Goal: Check status

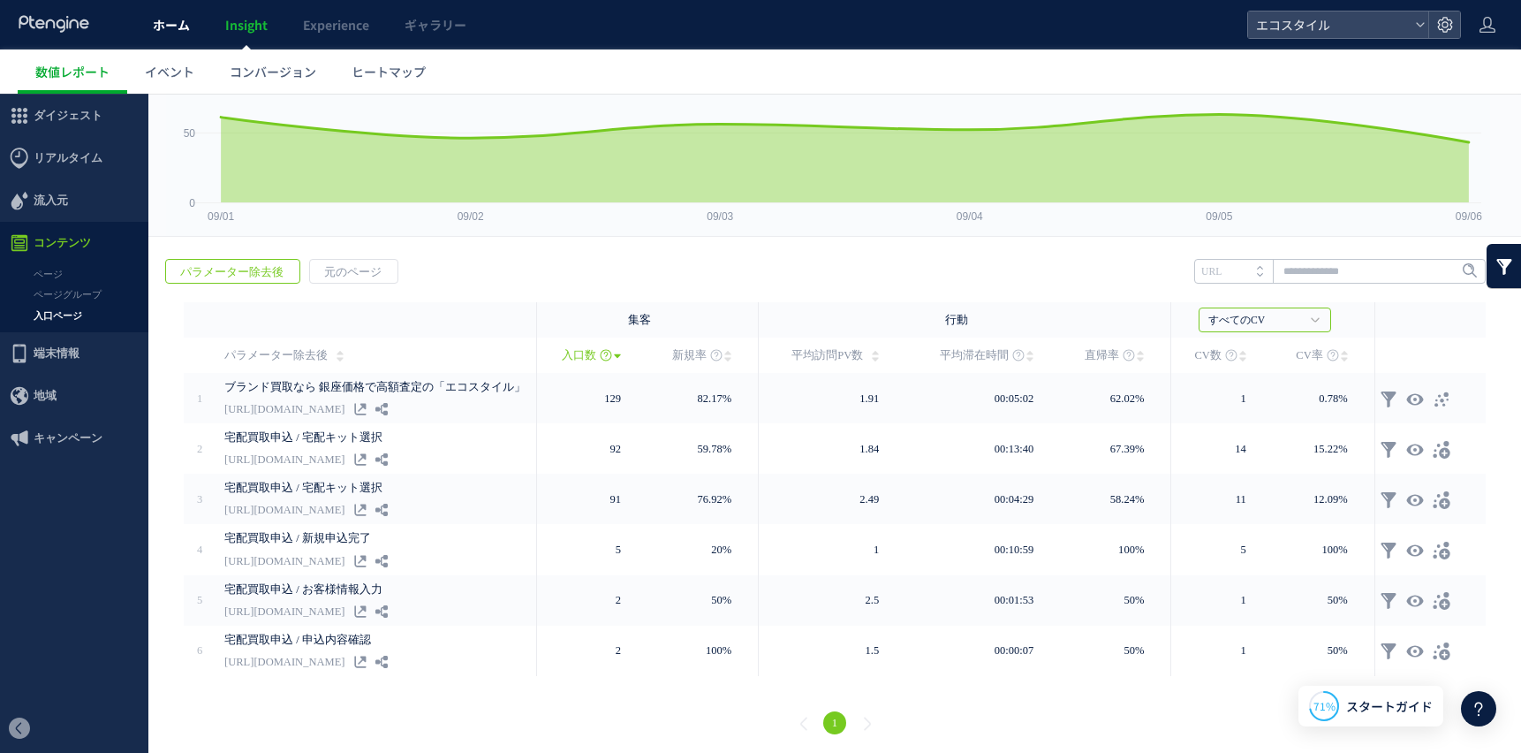
click at [178, 27] on span "ホーム" at bounding box center [171, 25] width 37 height 18
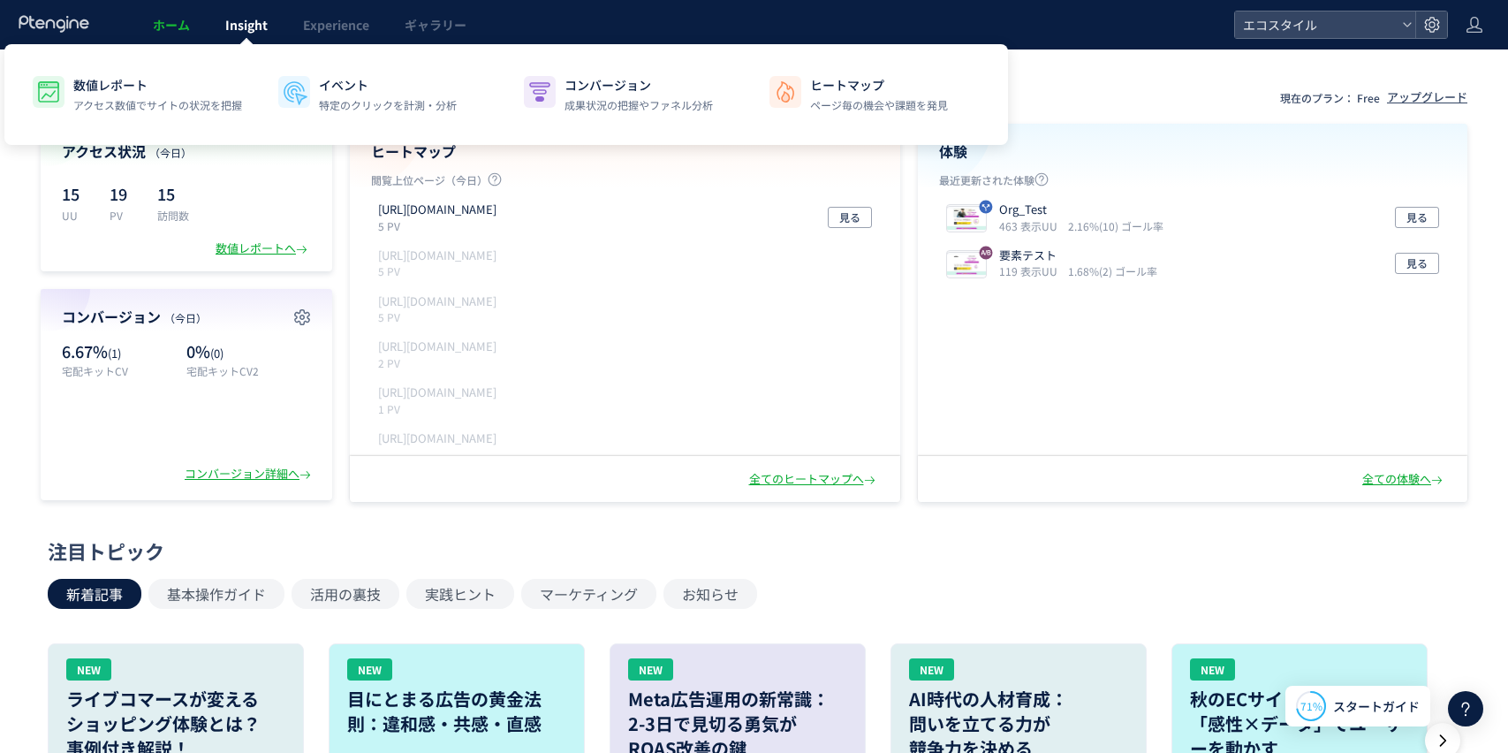
click at [240, 31] on span "Insight" at bounding box center [246, 25] width 42 height 18
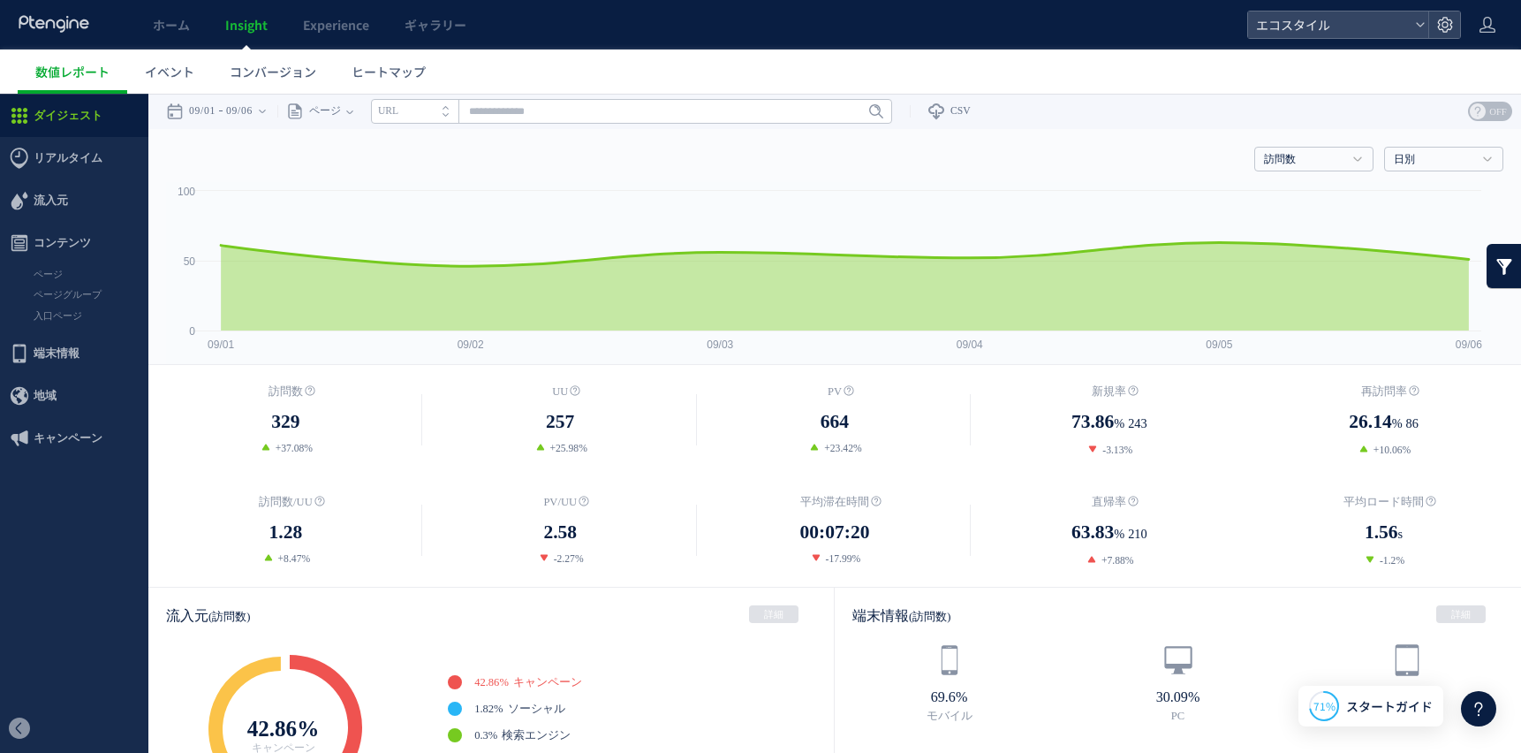
drag, startPoint x: 48, startPoint y: 307, endPoint x: 210, endPoint y: 303, distance: 162.6
click at [48, 307] on link "入口ページ" at bounding box center [74, 316] width 148 height 20
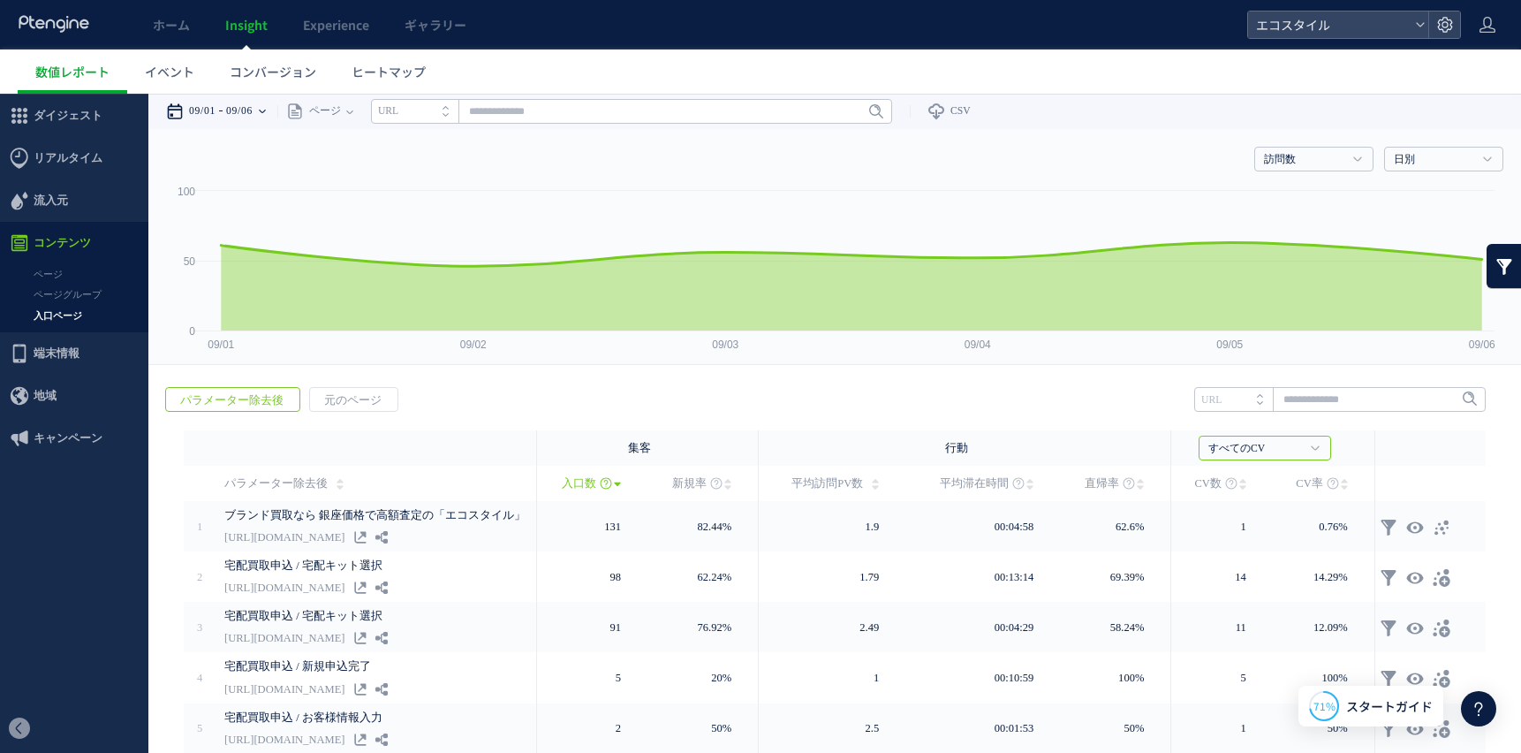
click at [277, 107] on div "09/01 09/06" at bounding box center [221, 111] width 111 height 35
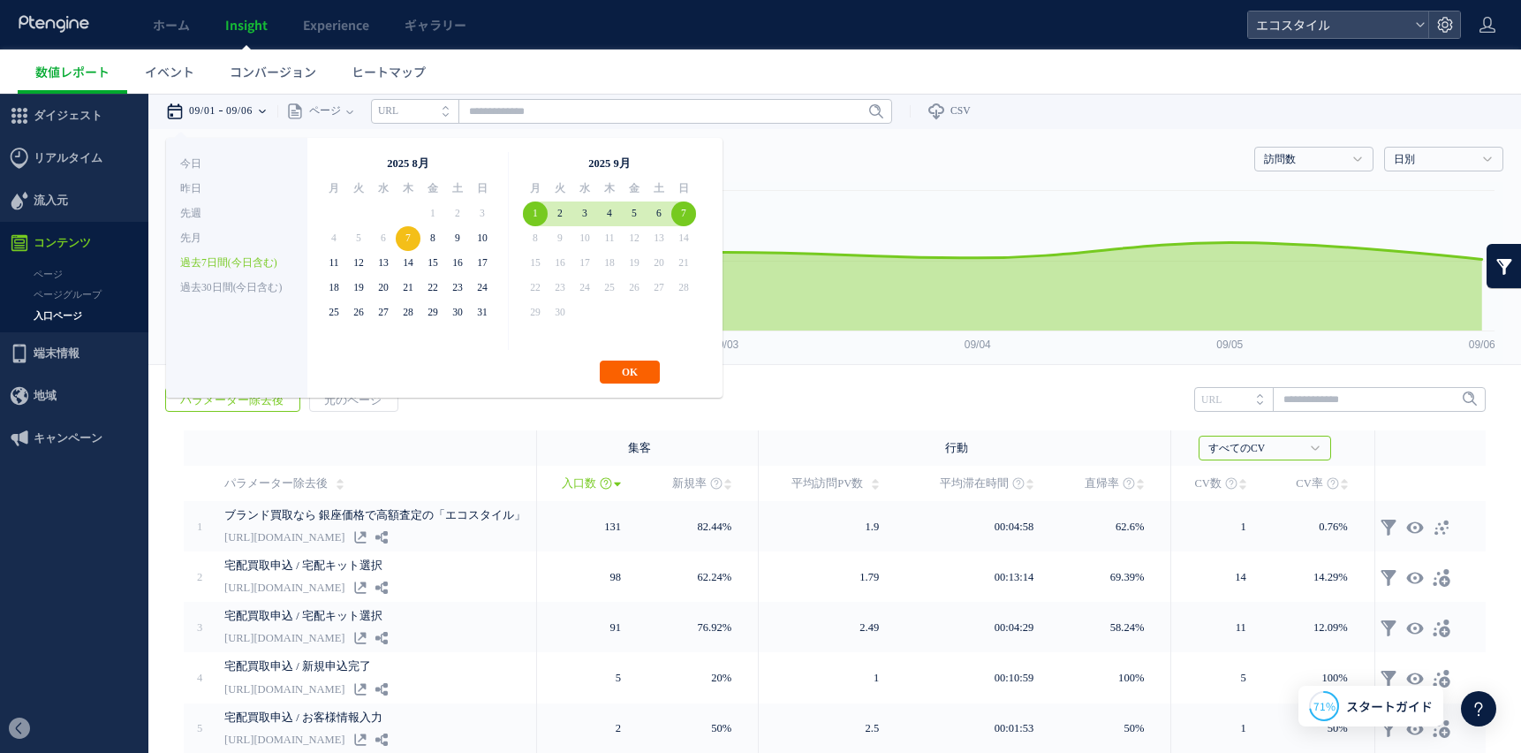
click at [632, 374] on button "OK" at bounding box center [630, 371] width 60 height 23
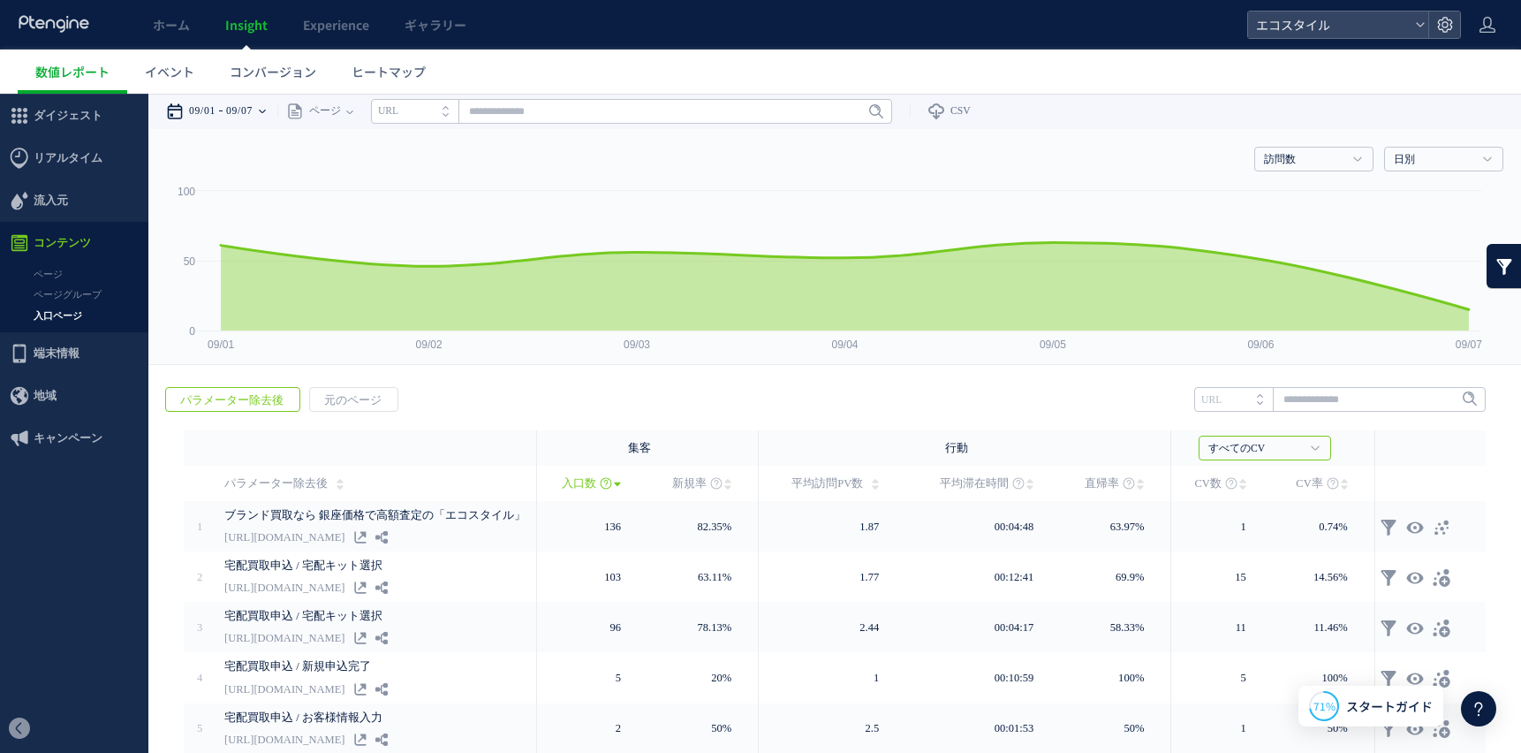
click at [232, 117] on div "09/01 09/07" at bounding box center [221, 111] width 111 height 35
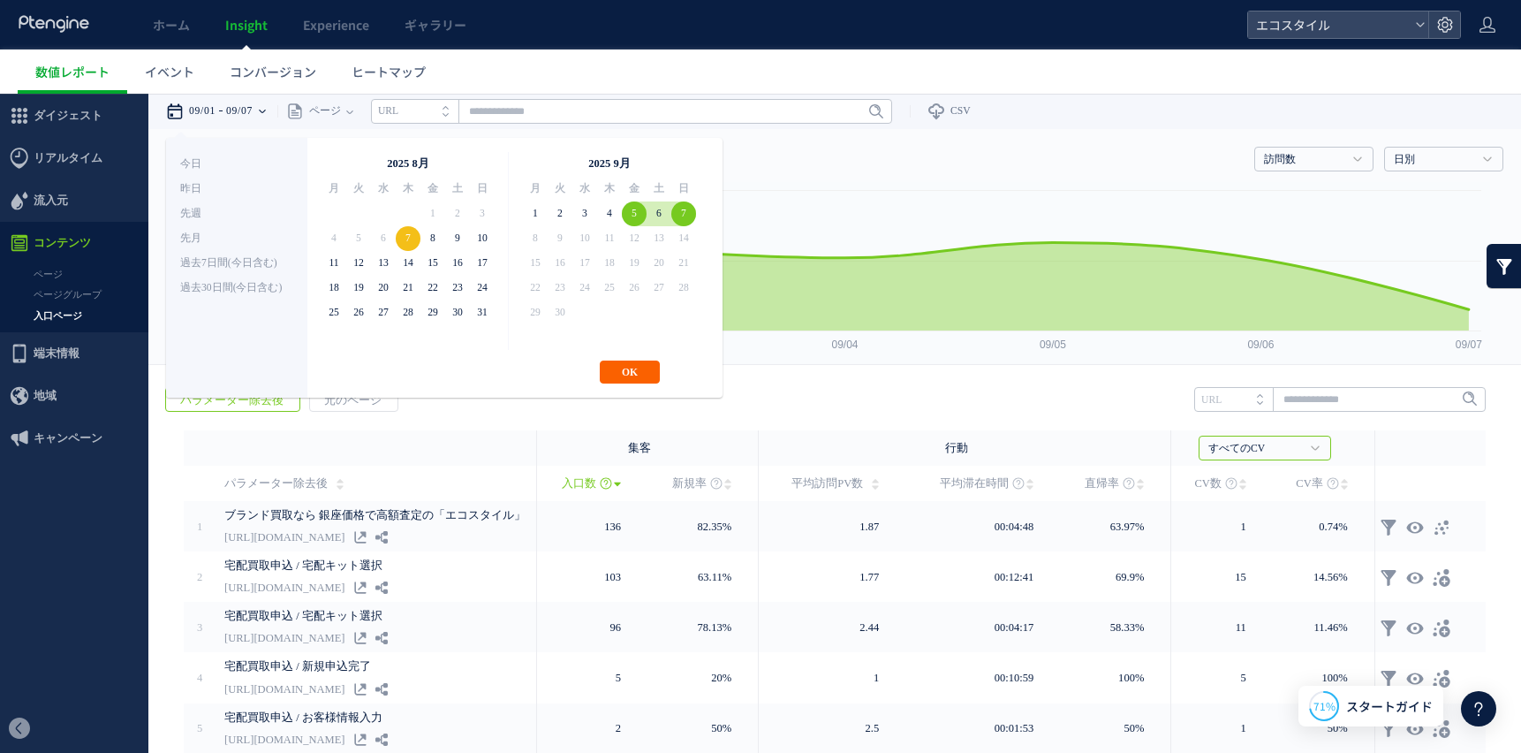
click at [635, 367] on button "OK" at bounding box center [630, 371] width 60 height 23
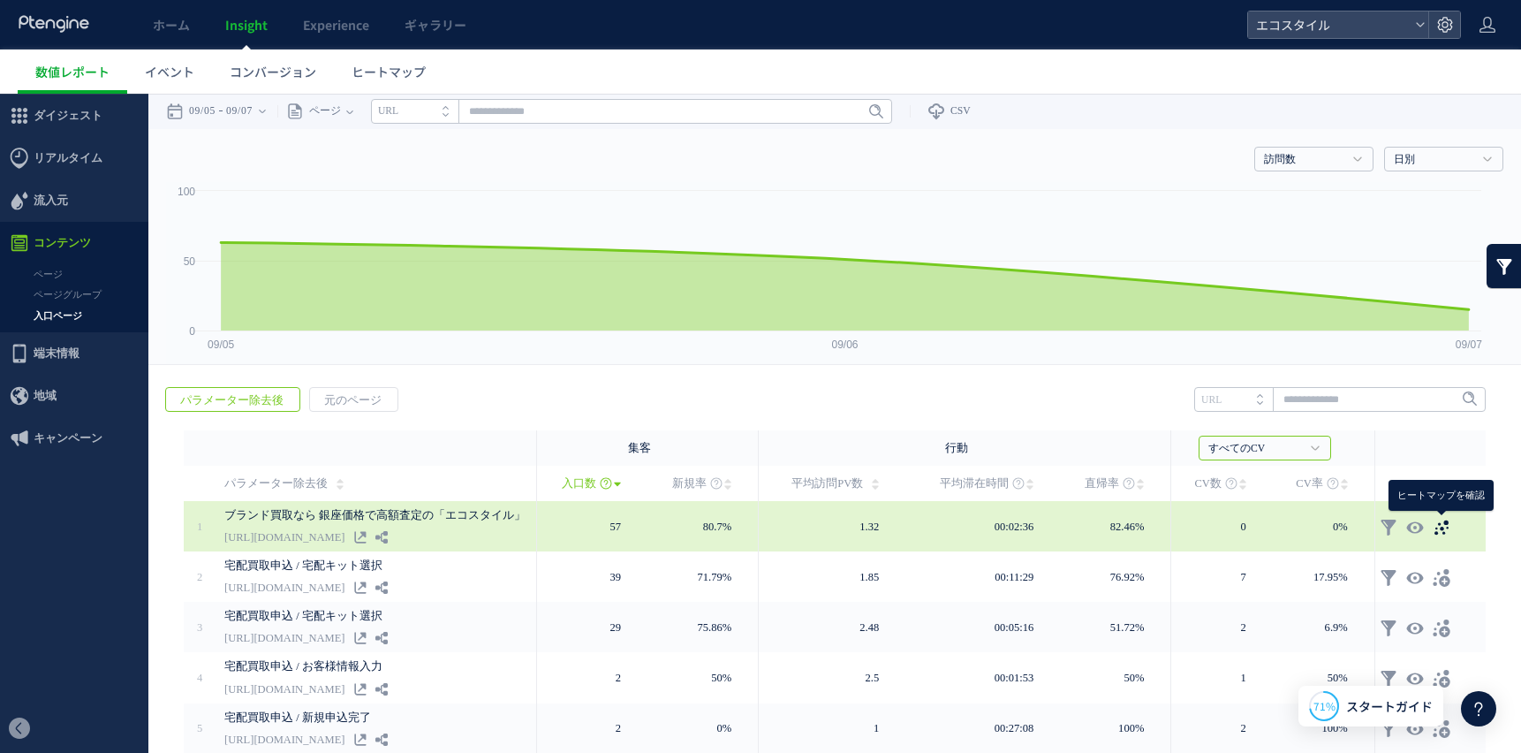
click at [1438, 525] on icon at bounding box center [1442, 527] width 18 height 18
